Goal: Information Seeking & Learning: Learn about a topic

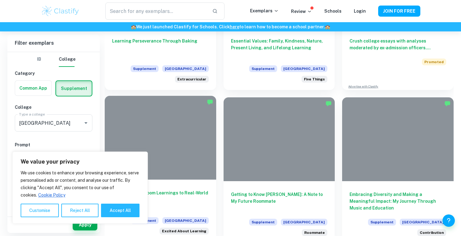
click at [113, 209] on button "Accept All" at bounding box center [120, 211] width 38 height 14
checkbox input "true"
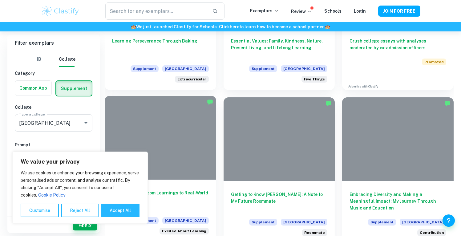
checkbox input "true"
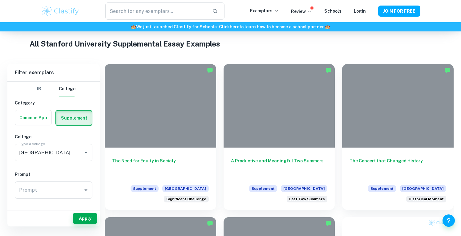
scroll to position [76, 0]
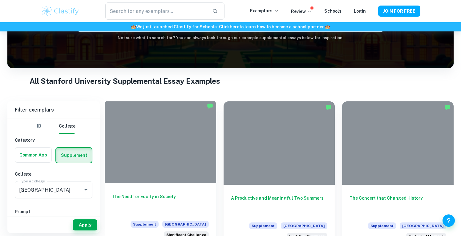
click at [173, 164] on div at bounding box center [160, 141] width 111 height 83
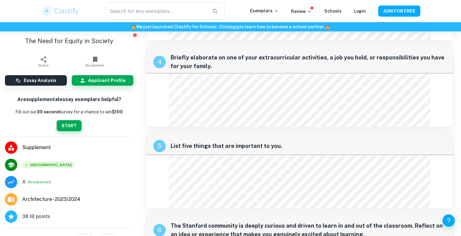
scroll to position [303, 0]
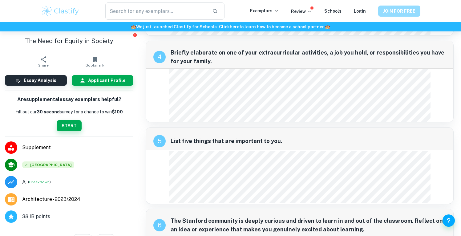
click at [406, 14] on button "JOIN FOR FREE" at bounding box center [399, 11] width 42 height 11
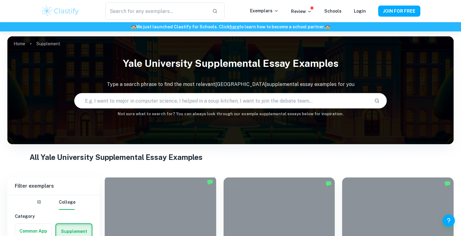
scroll to position [109, 0]
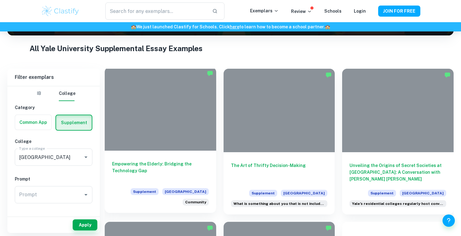
click at [163, 119] on div at bounding box center [160, 108] width 111 height 83
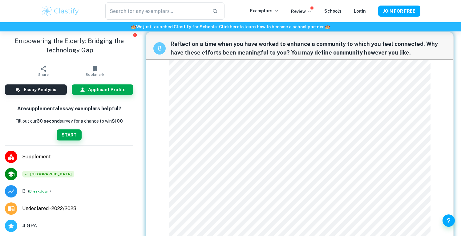
scroll to position [891, 0]
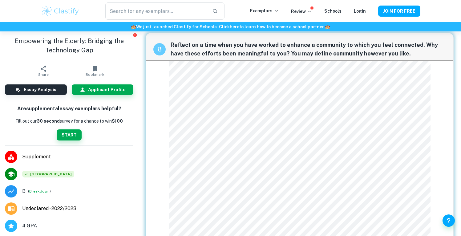
click at [228, 208] on div "8 Reflect on a time when you have worked to enhance a community to which you fe…" at bounding box center [300, 208] width 308 height 351
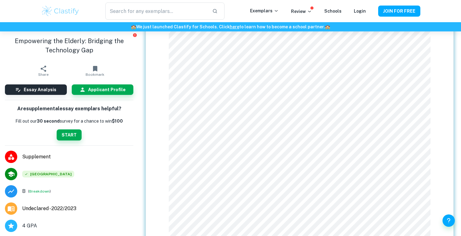
scroll to position [966, 0]
drag, startPoint x: 167, startPoint y: 67, endPoint x: 165, endPoint y: 103, distance: 36.4
click at [165, 103] on div "8 Reflect on a time when you have worked to enhance a community to which you fe…" at bounding box center [300, 133] width 308 height 351
click at [168, 103] on div "8 Reflect on a time when you have worked to enhance a community to which you fe…" at bounding box center [300, 133] width 308 height 351
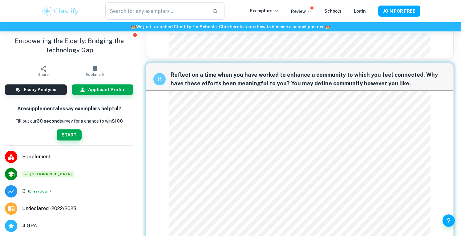
scroll to position [850, 0]
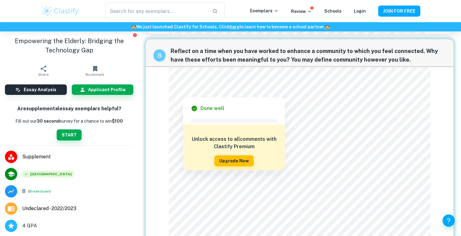
click at [184, 120] on div "Done well Comment Unlock access to all comments with Clastify Premium Upgrade N…" at bounding box center [234, 133] width 102 height 73
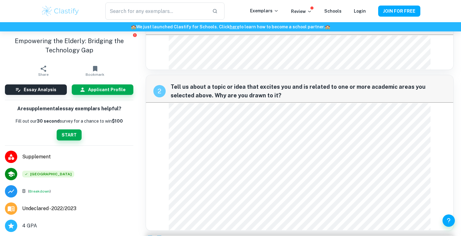
scroll to position [56, 0]
